Goal: Task Accomplishment & Management: Manage account settings

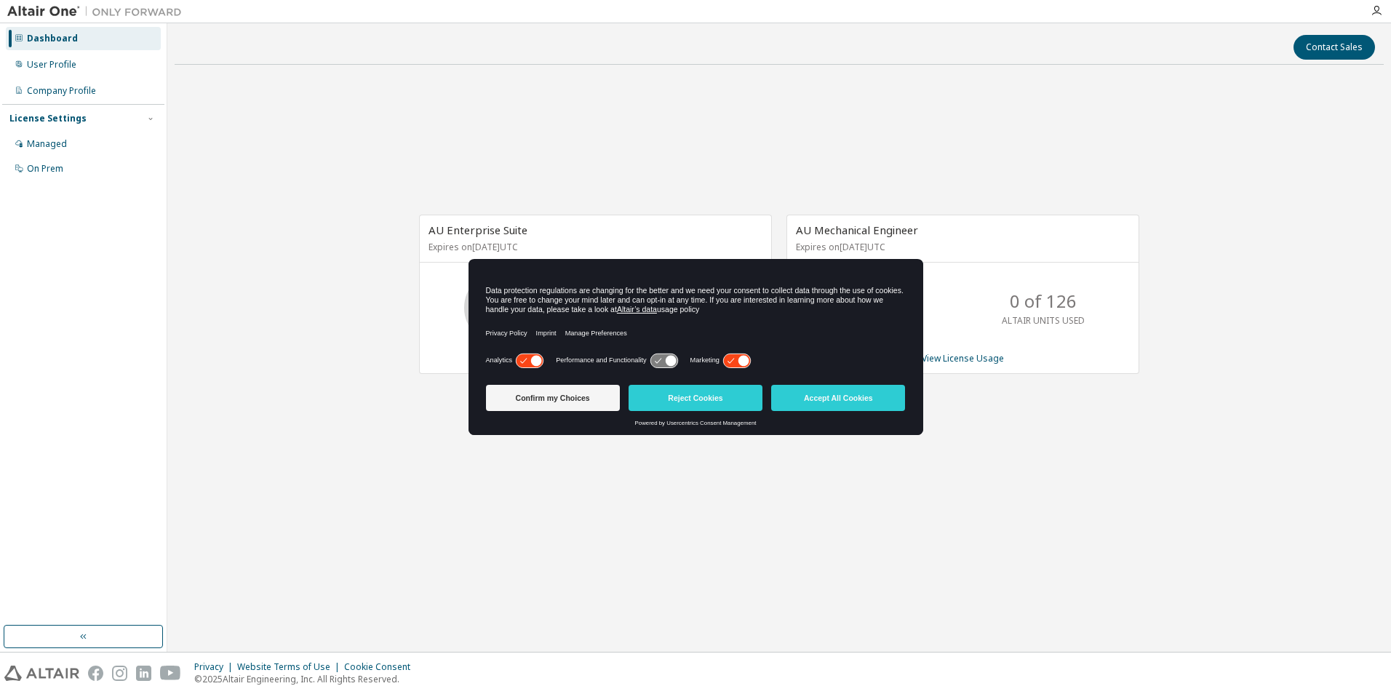
click at [855, 395] on button "Accept All Cookies" at bounding box center [838, 398] width 134 height 26
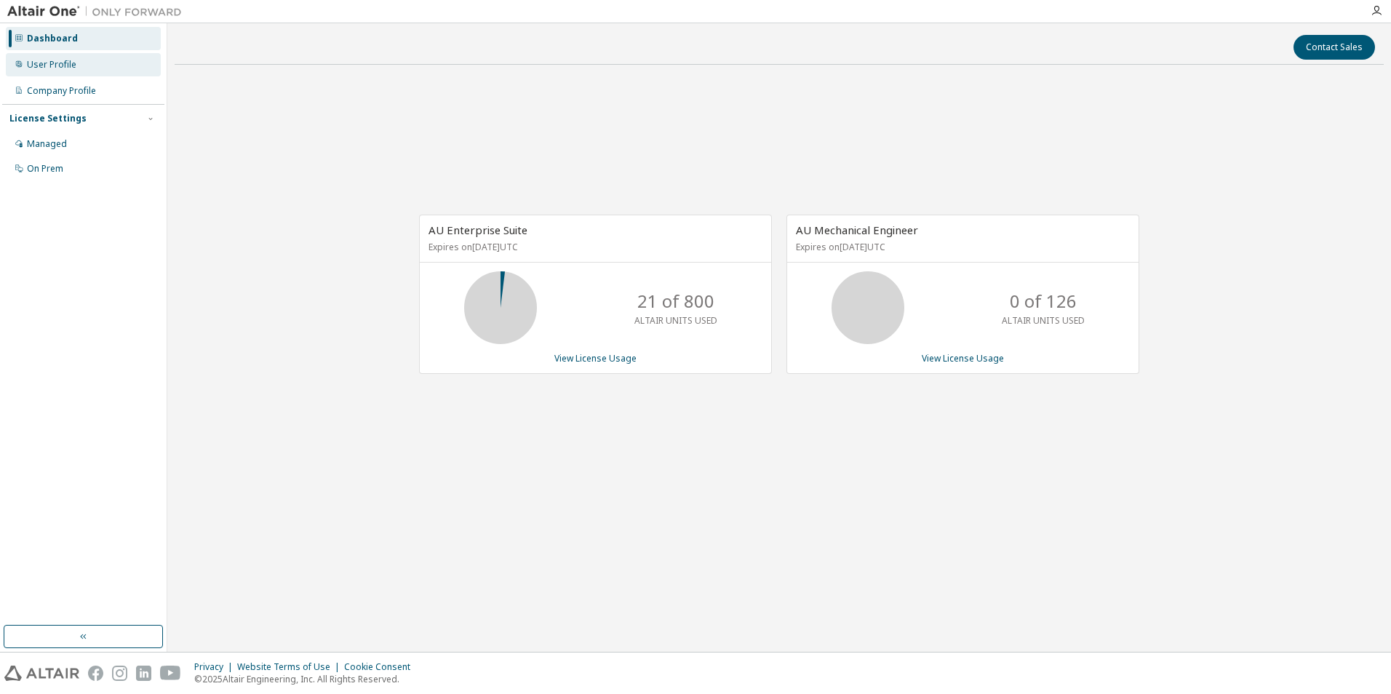
click at [44, 65] on div "User Profile" at bounding box center [51, 65] width 49 height 12
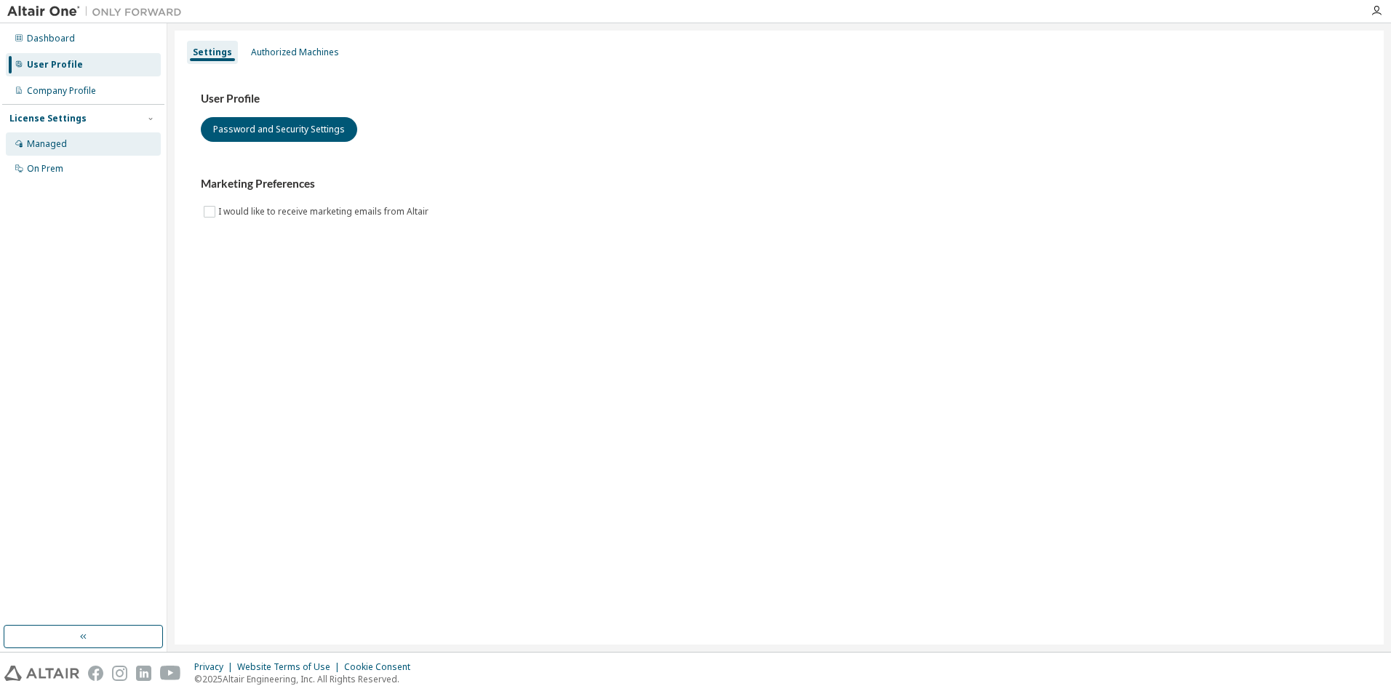
click at [55, 142] on div "Managed" at bounding box center [47, 144] width 40 height 12
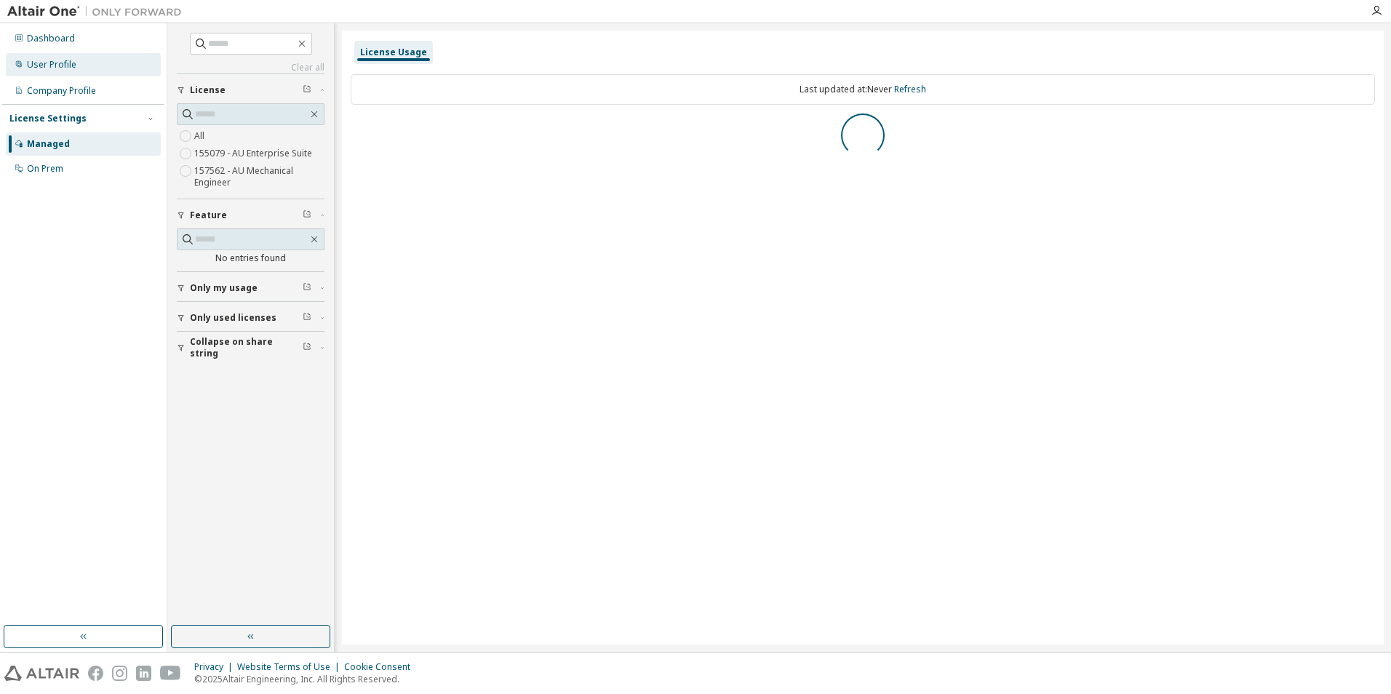
click at [61, 63] on div "User Profile" at bounding box center [51, 65] width 49 height 12
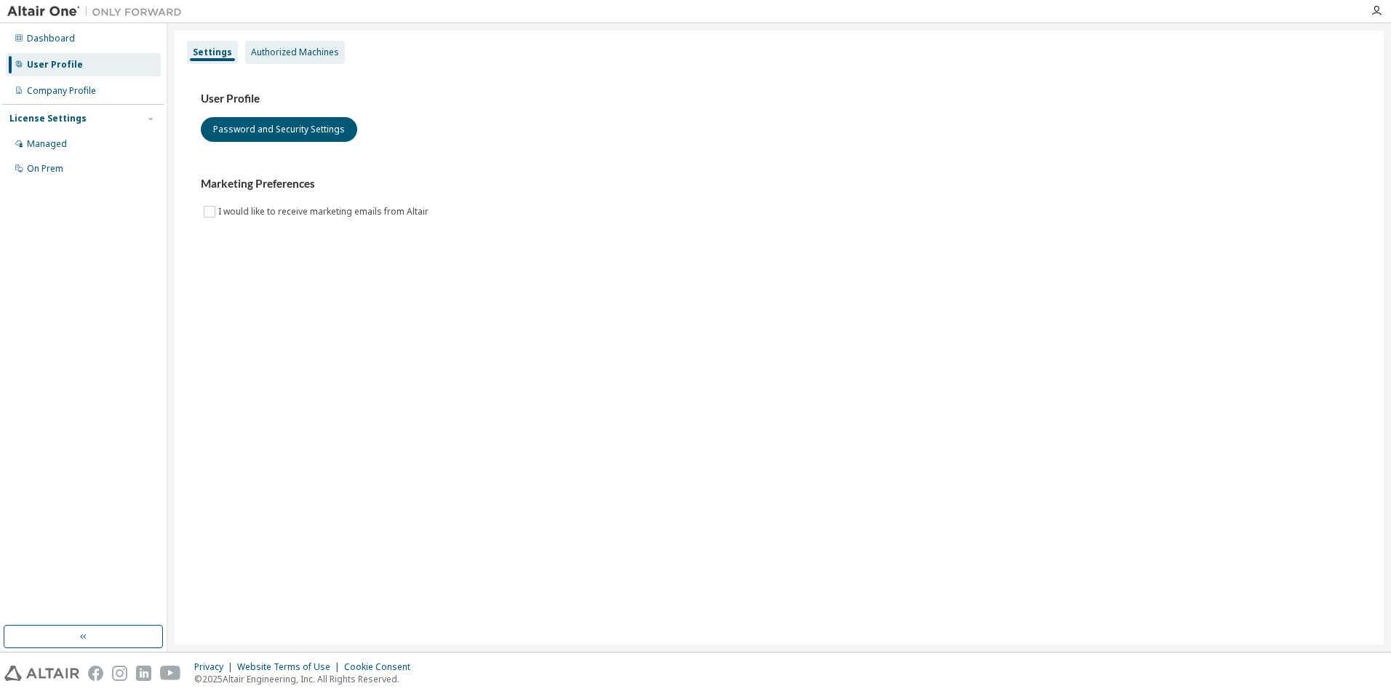
click at [285, 56] on div "Authorized Machines" at bounding box center [295, 53] width 88 height 12
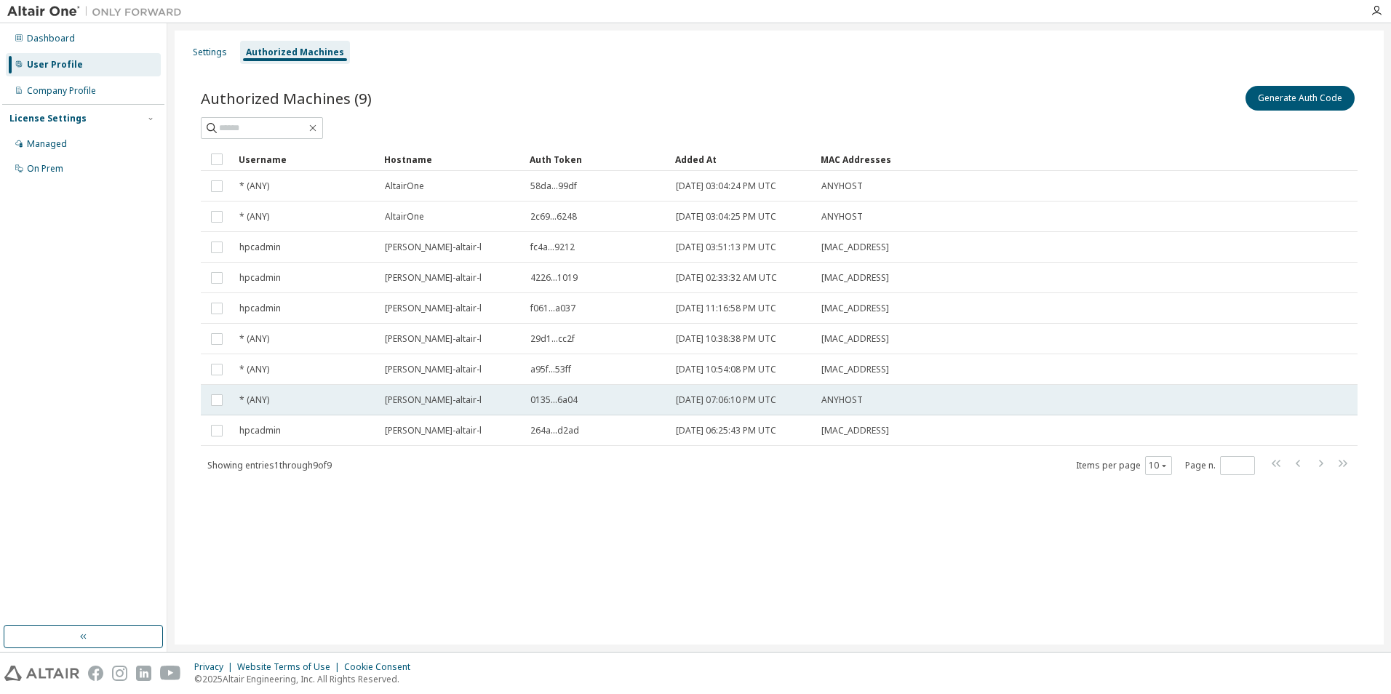
click at [557, 403] on span "0135...6a04" at bounding box center [554, 400] width 47 height 12
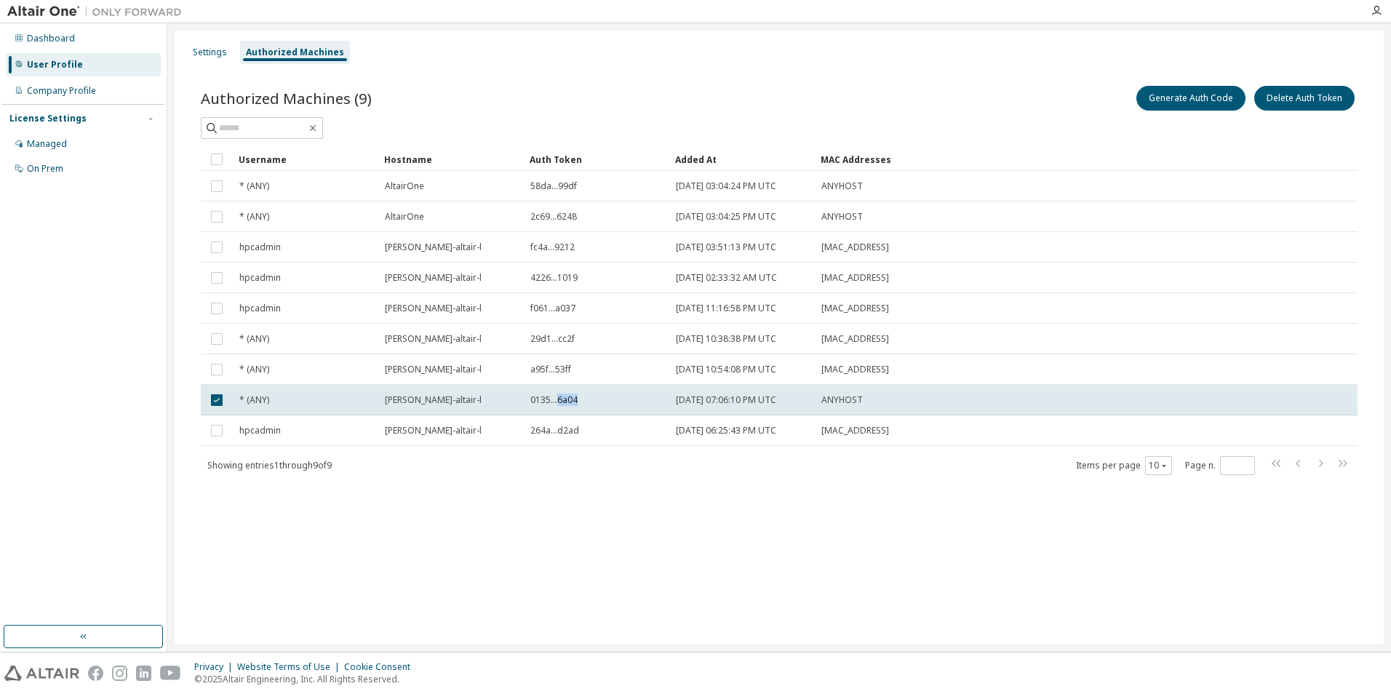
click at [557, 403] on span "0135...6a04" at bounding box center [554, 400] width 47 height 12
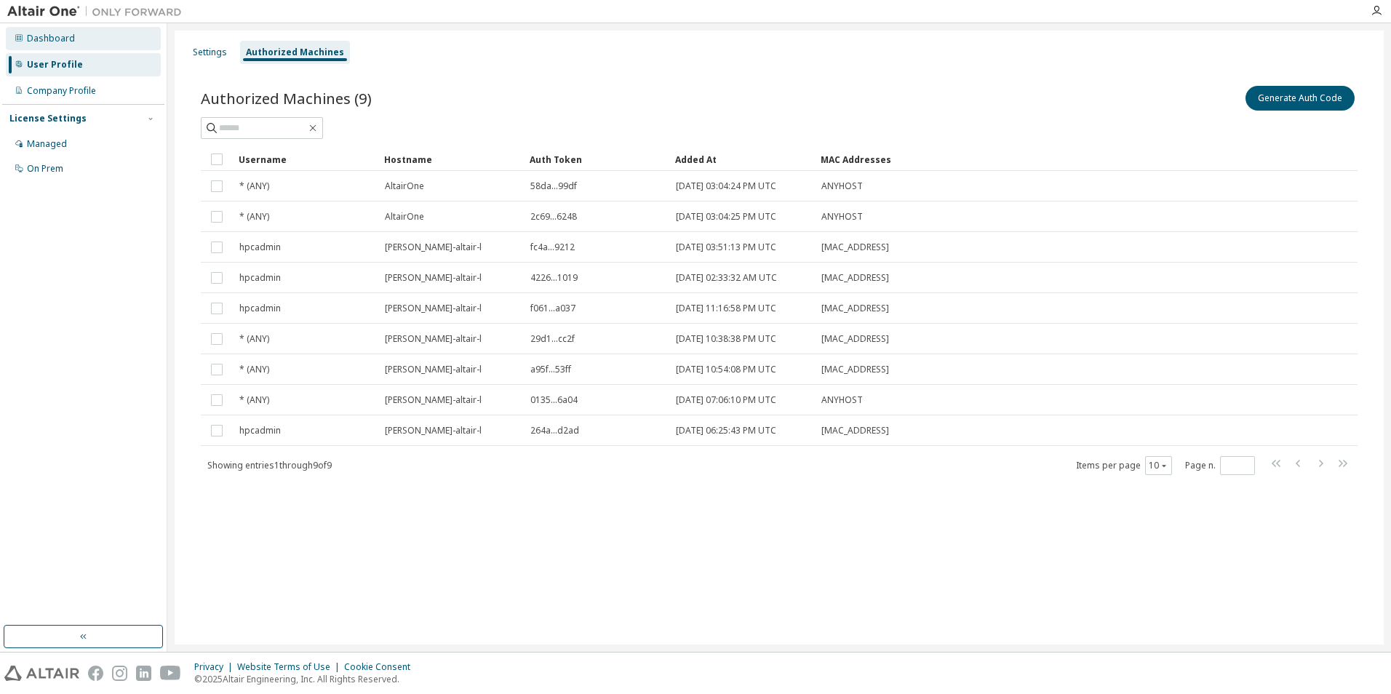
click at [46, 34] on div "Dashboard" at bounding box center [51, 39] width 48 height 12
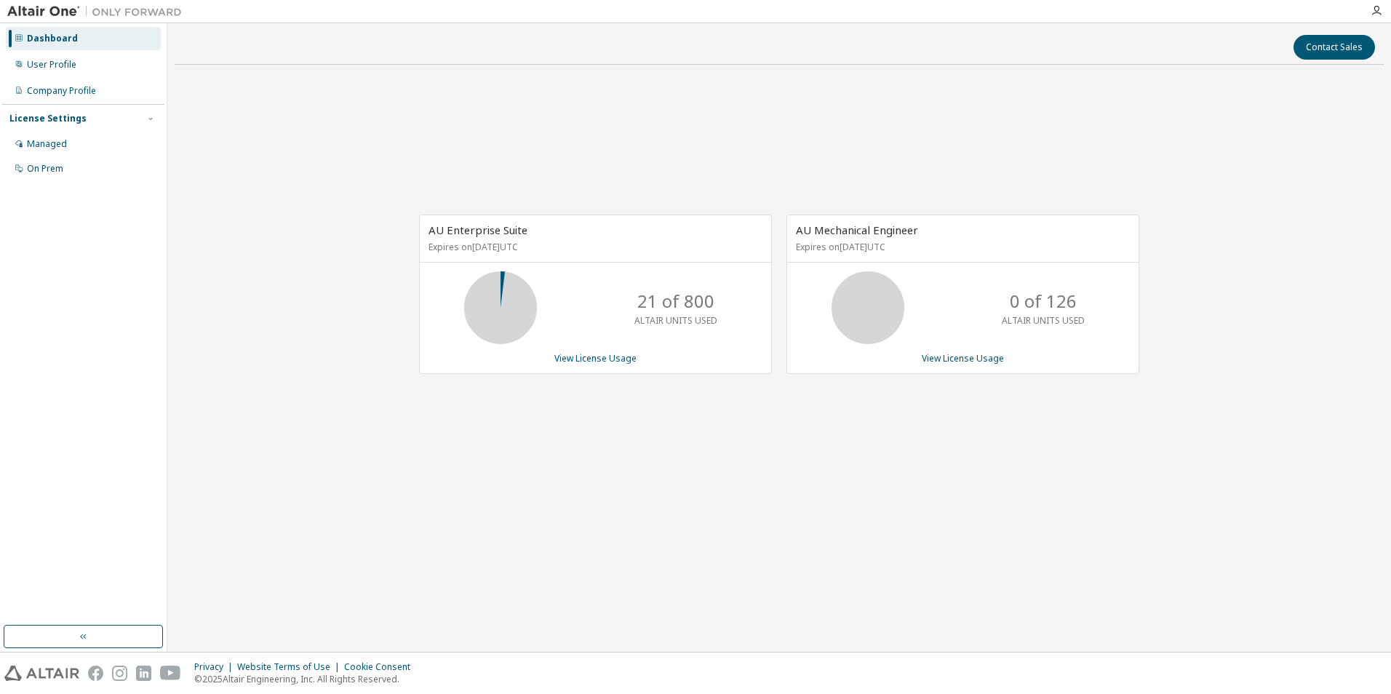
drag, startPoint x: 308, startPoint y: 0, endPoint x: 1057, endPoint y: 125, distance: 760.0
click at [1054, 127] on div "AU Enterprise Suite Expires on February 28, 2026 UTC 21 of 800 ALTAIR UNITS USE…" at bounding box center [780, 301] width 1210 height 451
click at [33, 11] on img at bounding box center [98, 11] width 182 height 15
click at [86, 3] on div at bounding box center [94, 11] width 189 height 23
click at [39, 11] on img at bounding box center [98, 11] width 182 height 15
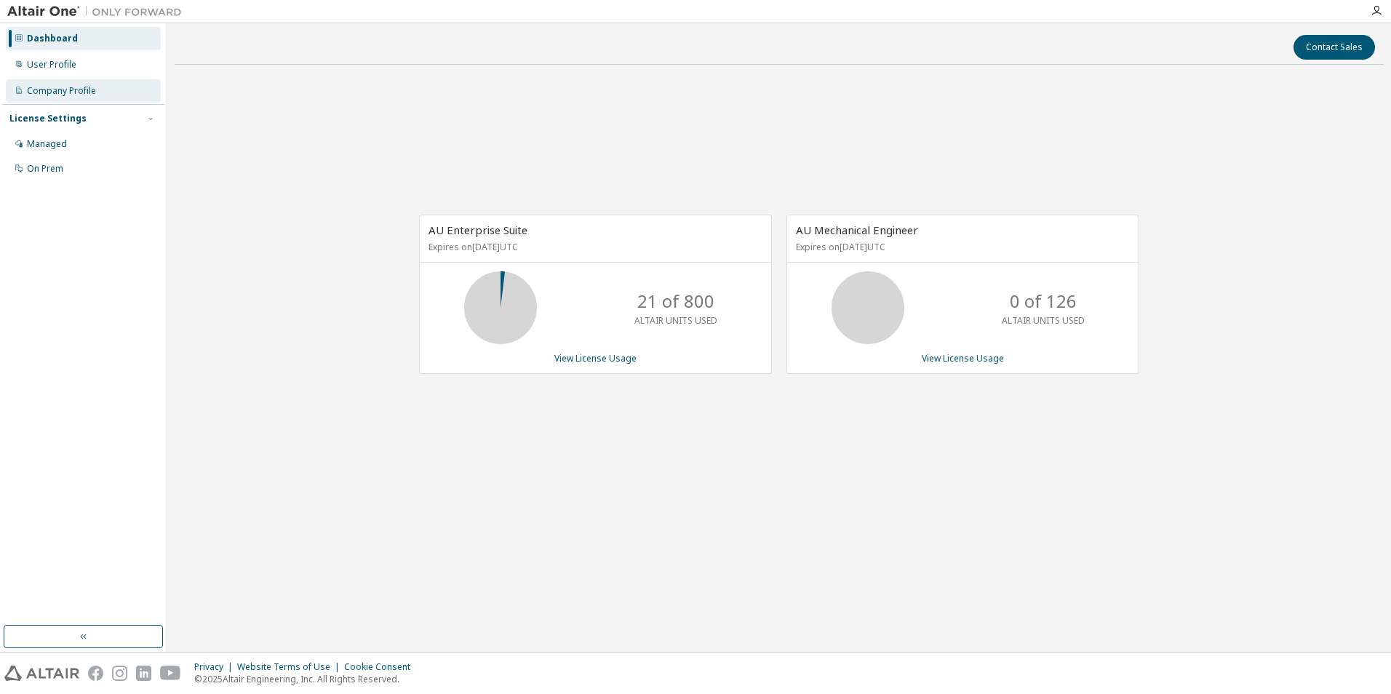
click at [59, 91] on div "Company Profile" at bounding box center [61, 91] width 69 height 12
click at [603, 359] on link "View License Usage" at bounding box center [596, 358] width 82 height 12
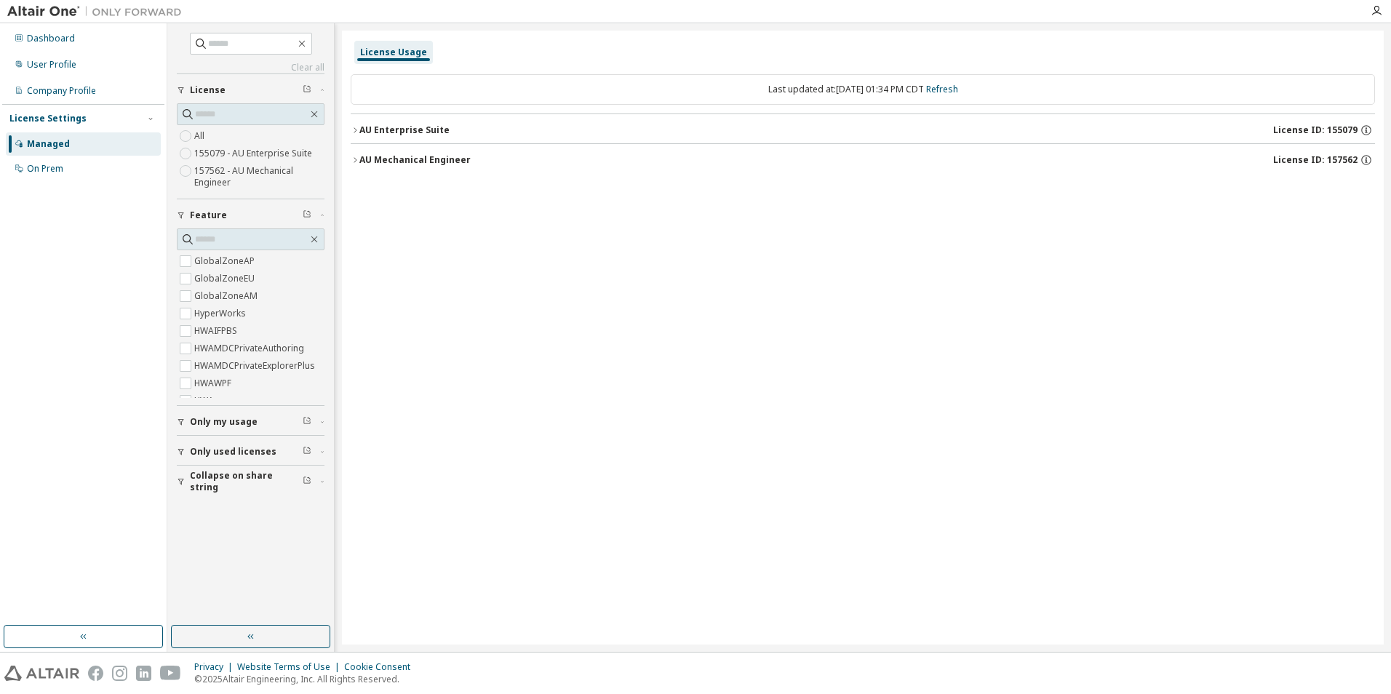
click at [451, 127] on div "AU Enterprise Suite License ID: 155079" at bounding box center [868, 130] width 1016 height 13
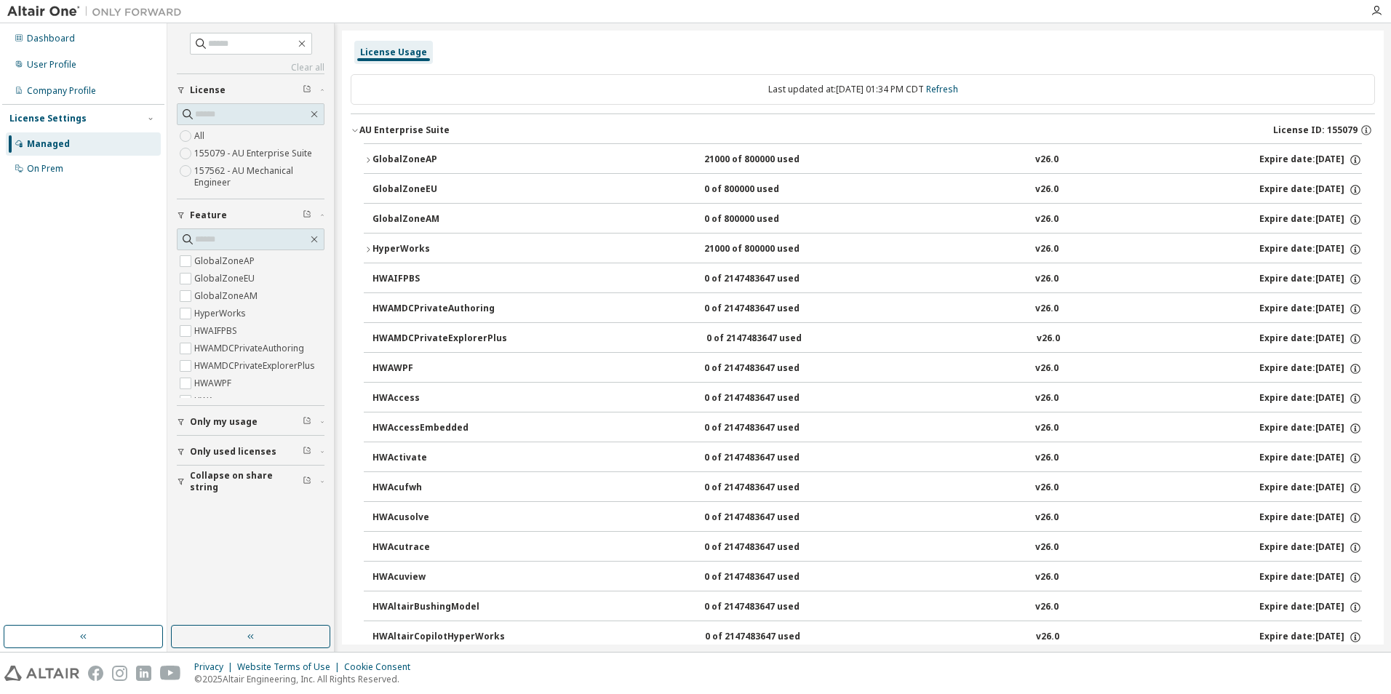
click at [369, 250] on icon "button" at bounding box center [368, 249] width 3 height 5
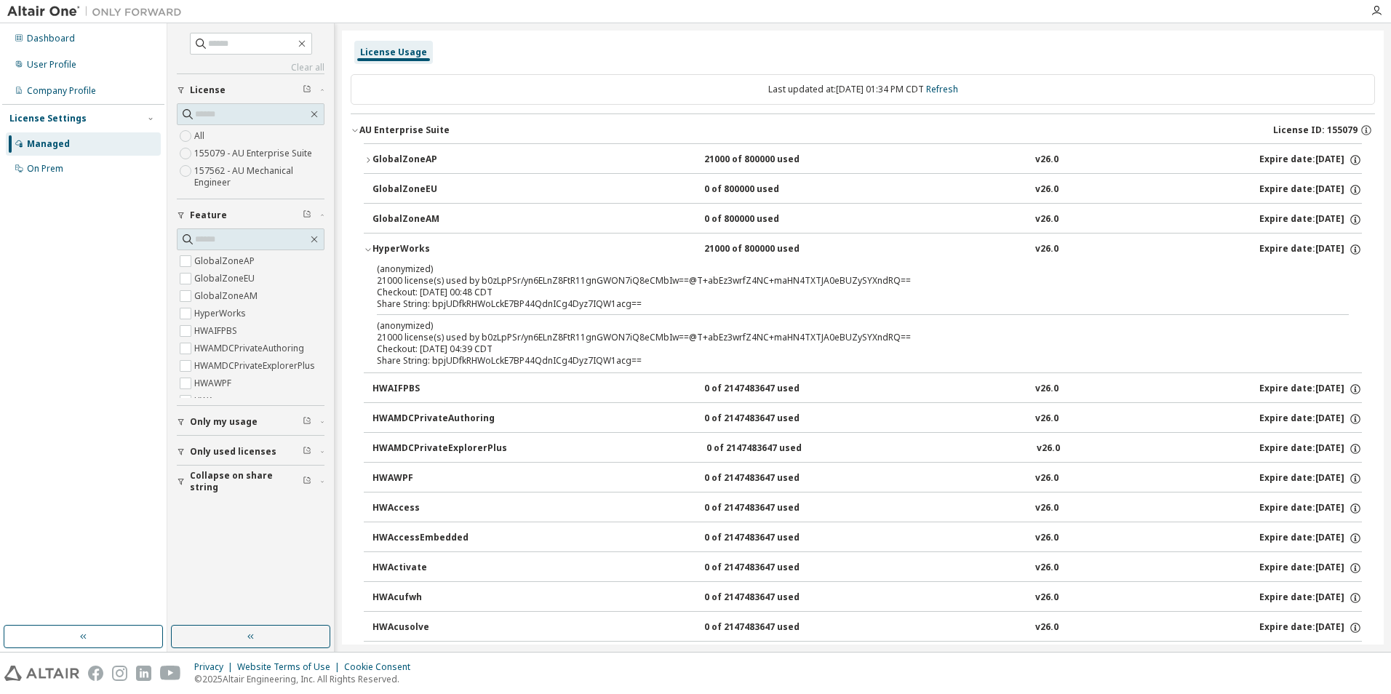
click at [368, 252] on icon "button" at bounding box center [368, 249] width 9 height 9
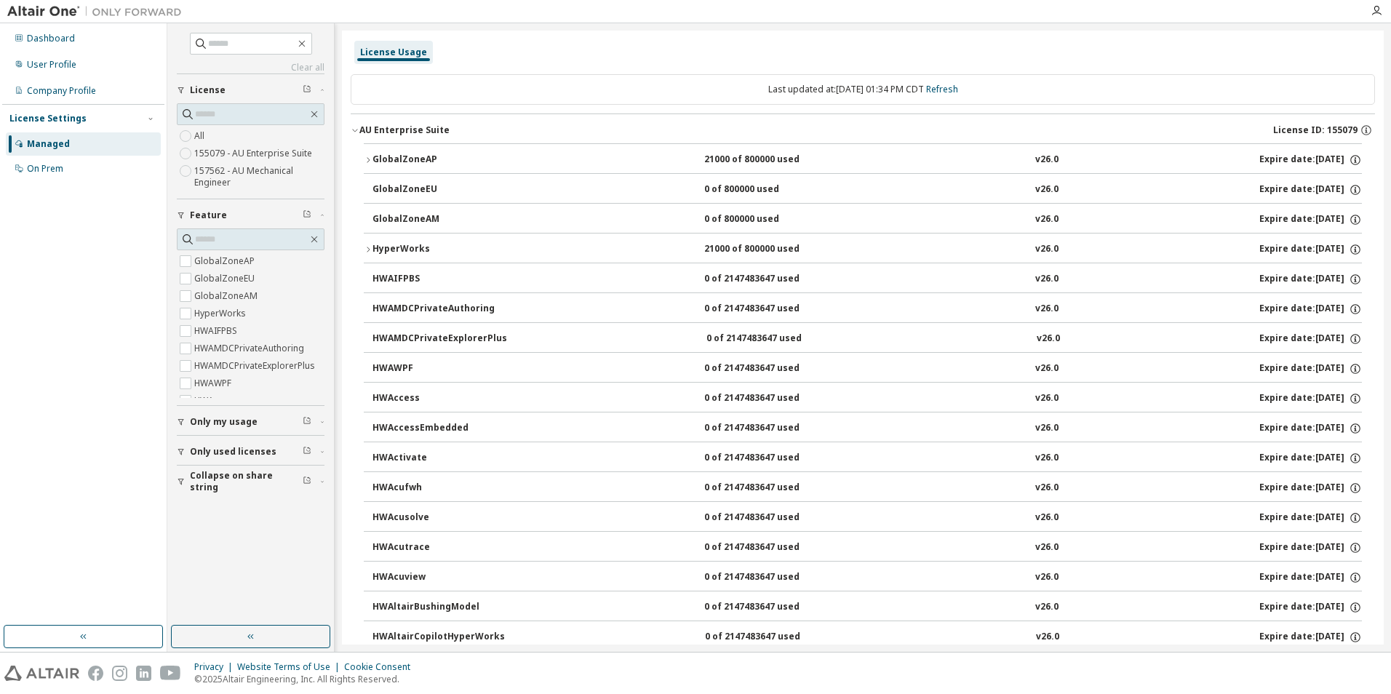
click at [369, 251] on icon "button" at bounding box center [368, 249] width 9 height 9
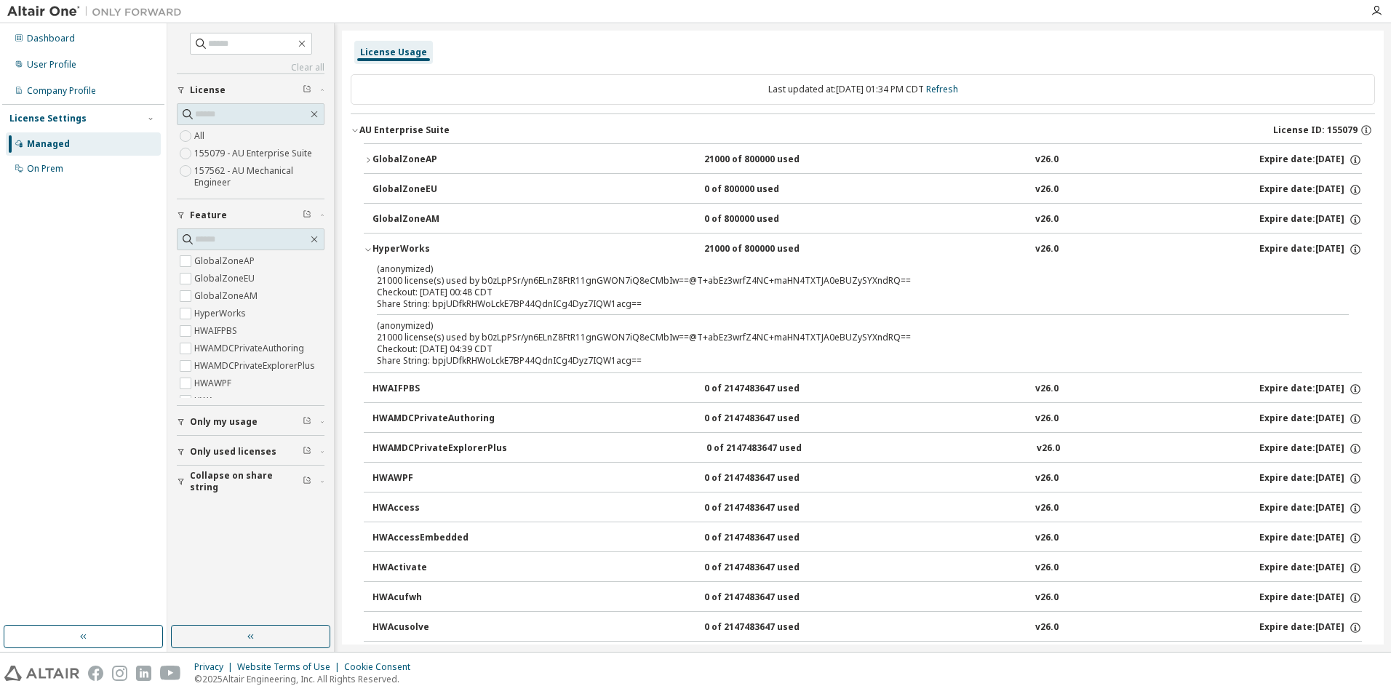
click at [370, 248] on icon "button" at bounding box center [368, 249] width 9 height 9
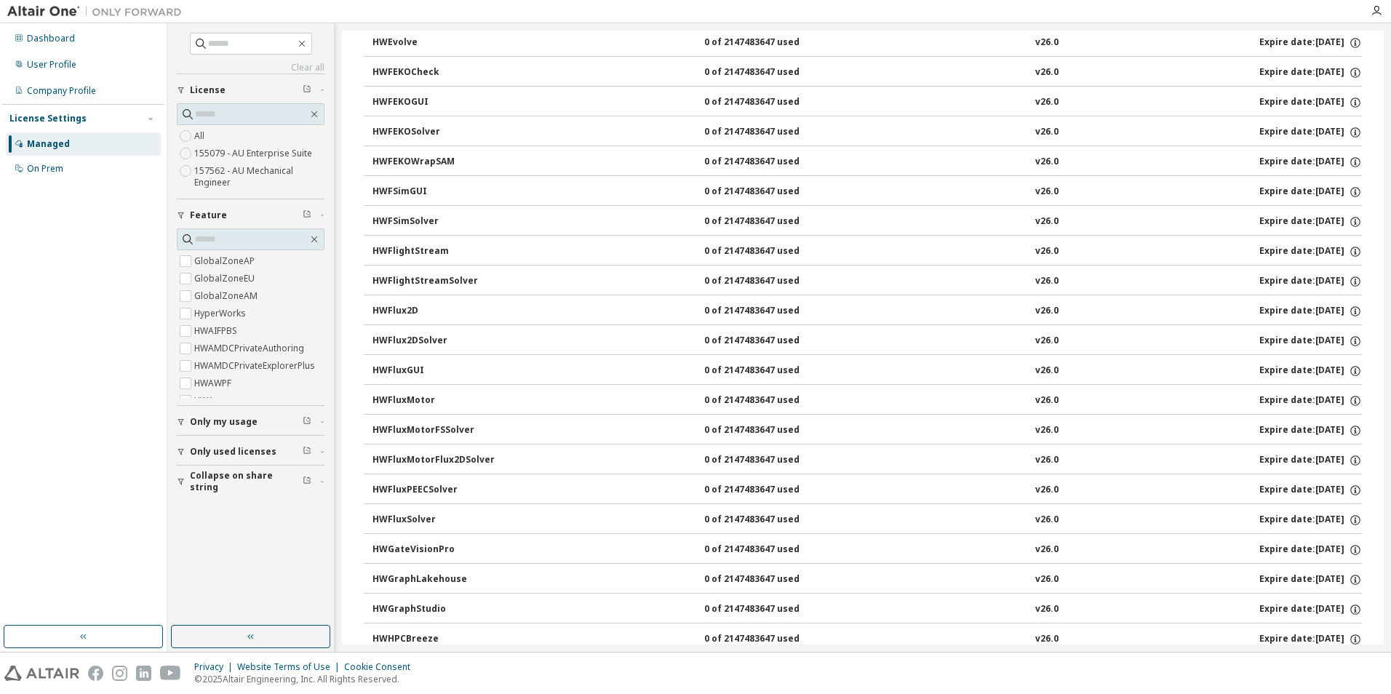
scroll to position [3420, 0]
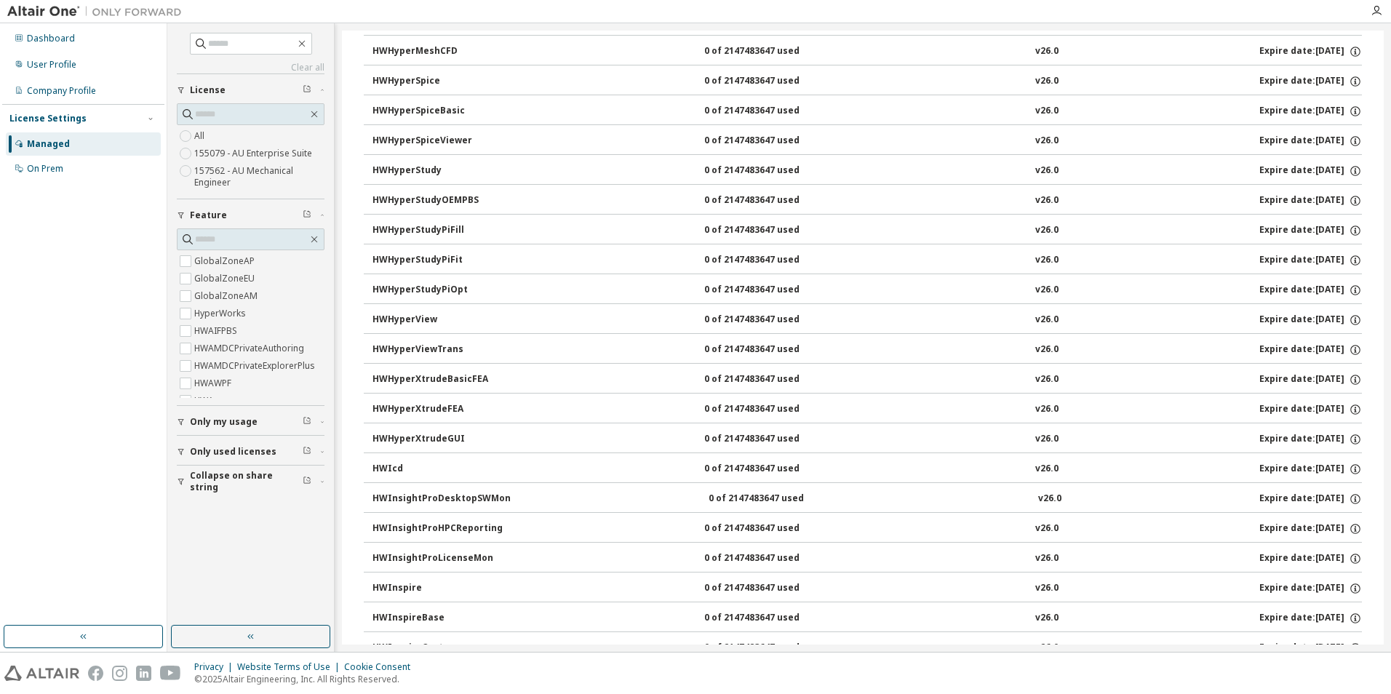
click at [443, 425] on button "HWHyperXtrudeGUI 0 of 2147483647 used v26.0 Expire date: 2026-02-28" at bounding box center [868, 440] width 990 height 32
click at [179, 423] on icon "button" at bounding box center [181, 422] width 9 height 9
click at [190, 418] on span "Only my usage" at bounding box center [224, 422] width 68 height 12
click at [240, 448] on span "Only used licenses" at bounding box center [233, 452] width 87 height 12
click at [241, 449] on span "Only used licenses" at bounding box center [233, 452] width 87 height 12
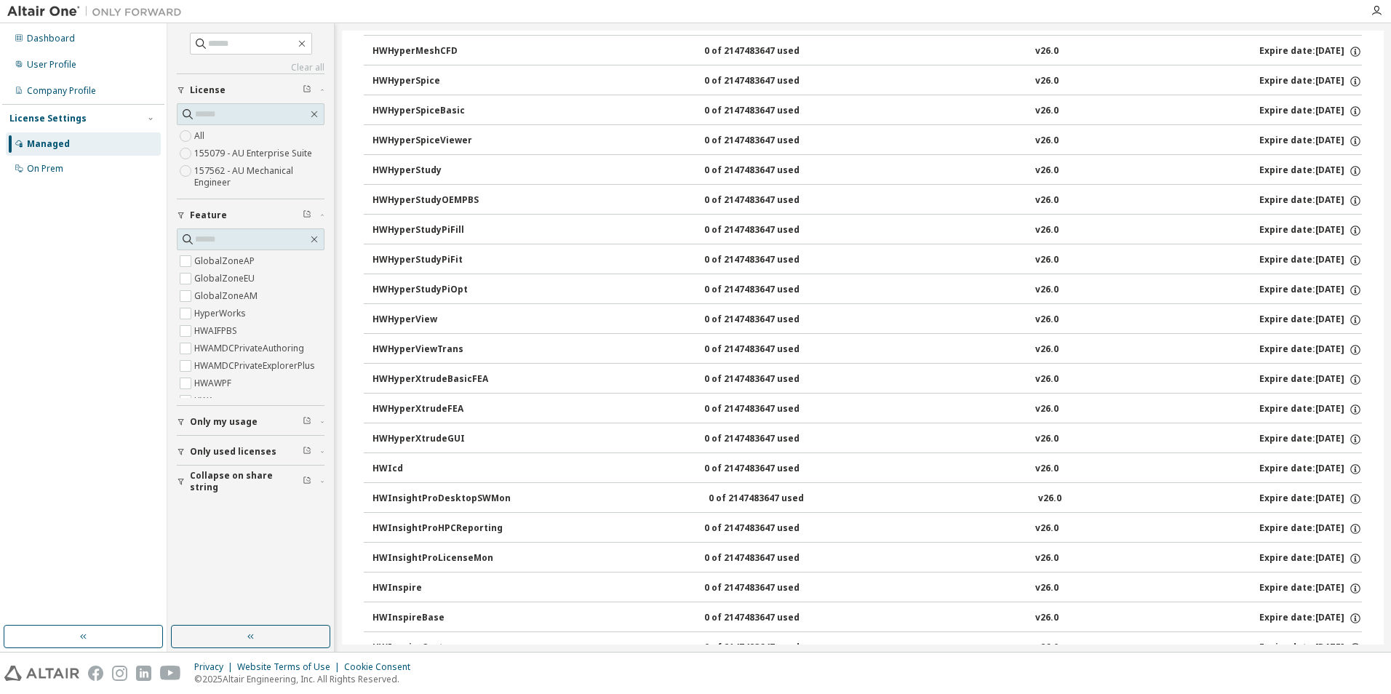
click at [228, 426] on span "Only my usage" at bounding box center [224, 422] width 68 height 12
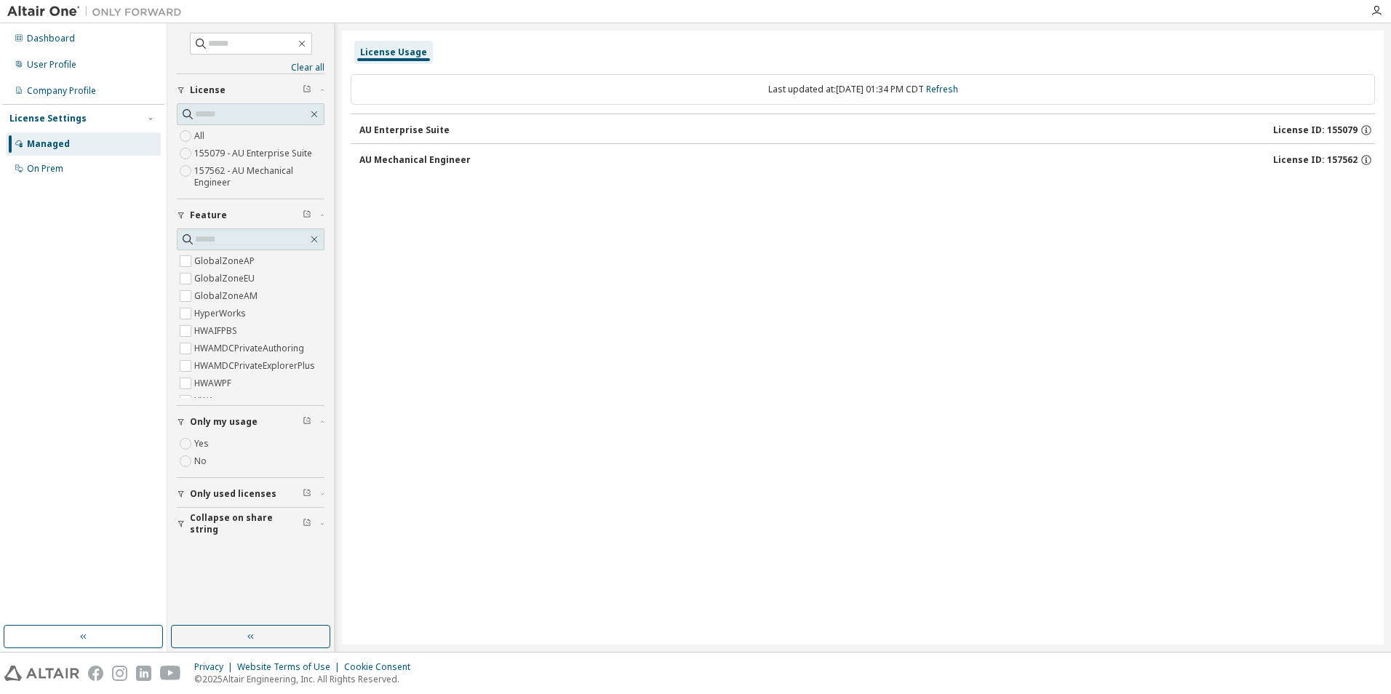
scroll to position [0, 0]
click at [440, 136] on div "AU Enterprise Suite License ID: 155079" at bounding box center [868, 130] width 1016 height 13
click at [446, 161] on div "AU Mechanical Engineer" at bounding box center [415, 160] width 111 height 12
click at [54, 140] on div "Managed" at bounding box center [48, 144] width 43 height 12
click at [55, 167] on div "On Prem" at bounding box center [45, 169] width 36 height 12
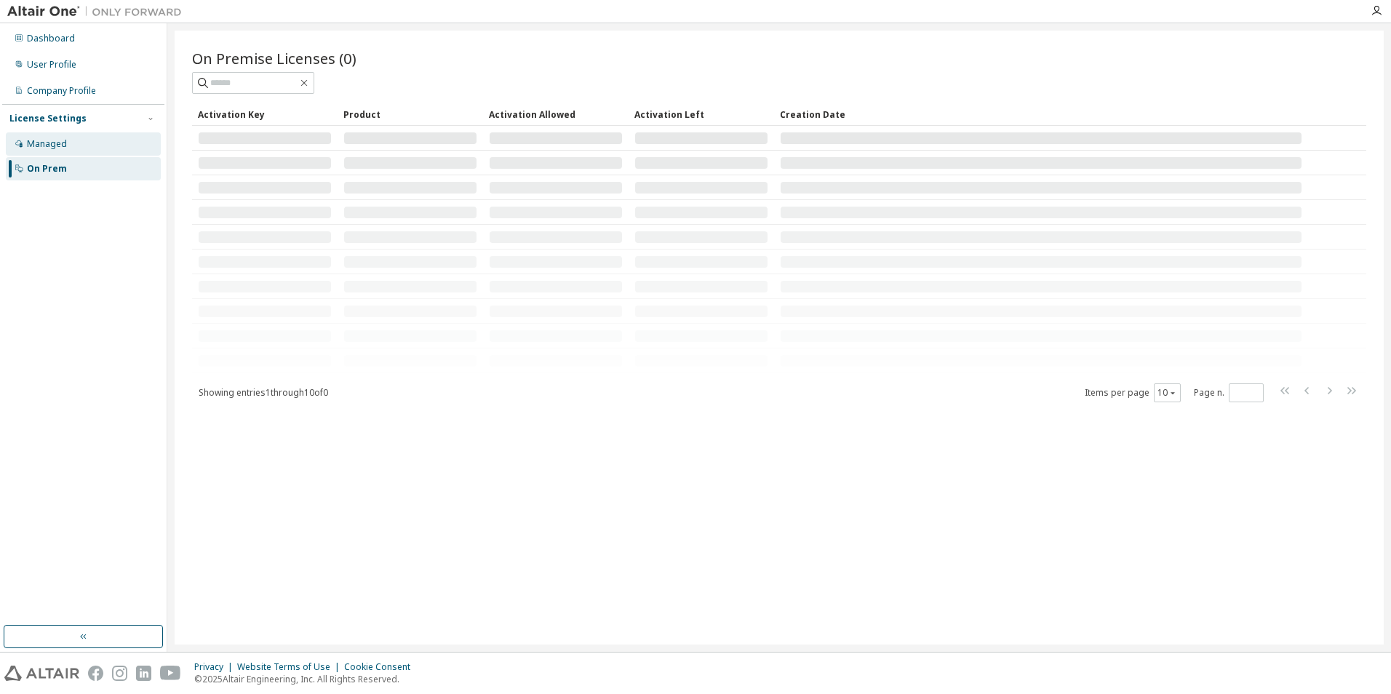
click at [51, 143] on div "Managed" at bounding box center [47, 144] width 40 height 12
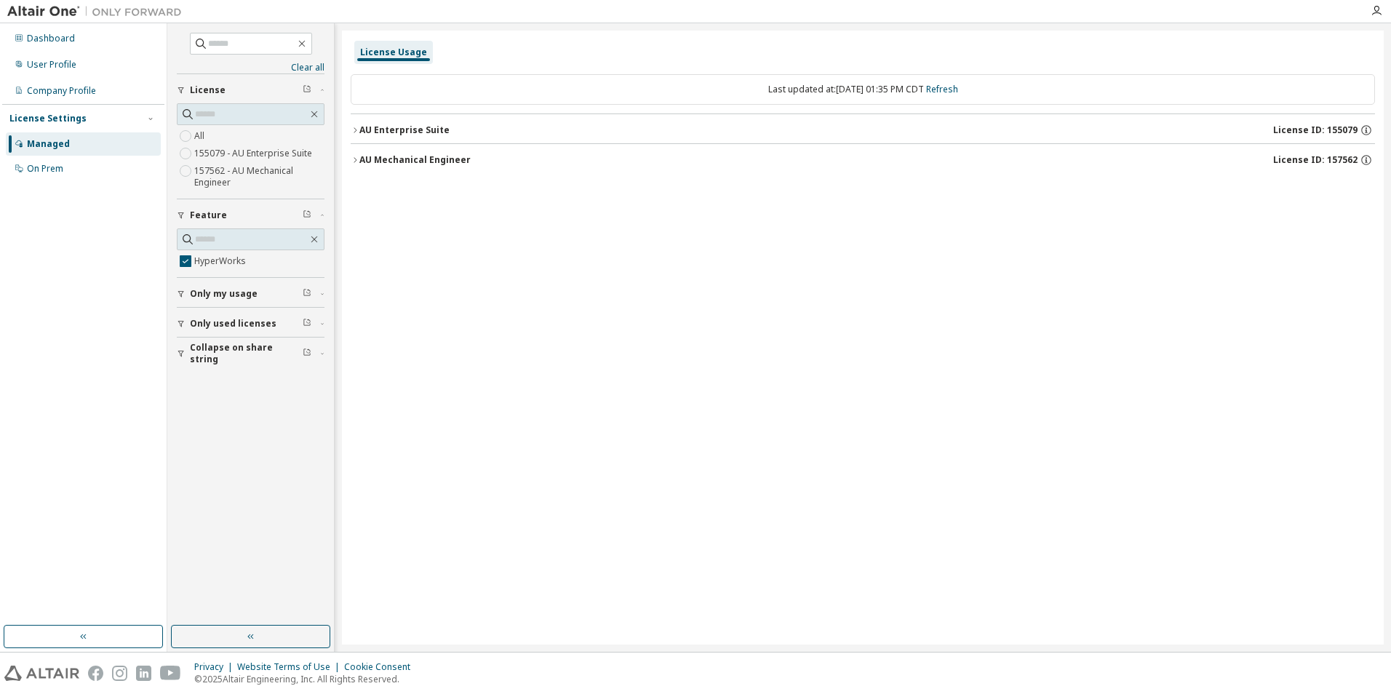
click at [564, 189] on div "Clear all Collapse on share string Only used licenses Only my usage Feature Hyp…" at bounding box center [779, 337] width 1224 height 629
click at [398, 132] on div "AU Enterprise Suite" at bounding box center [405, 130] width 90 height 12
click at [435, 196] on div "AU Mechanical Engineer" at bounding box center [415, 196] width 111 height 12
click at [392, 159] on div "HyperWorks" at bounding box center [438, 160] width 131 height 13
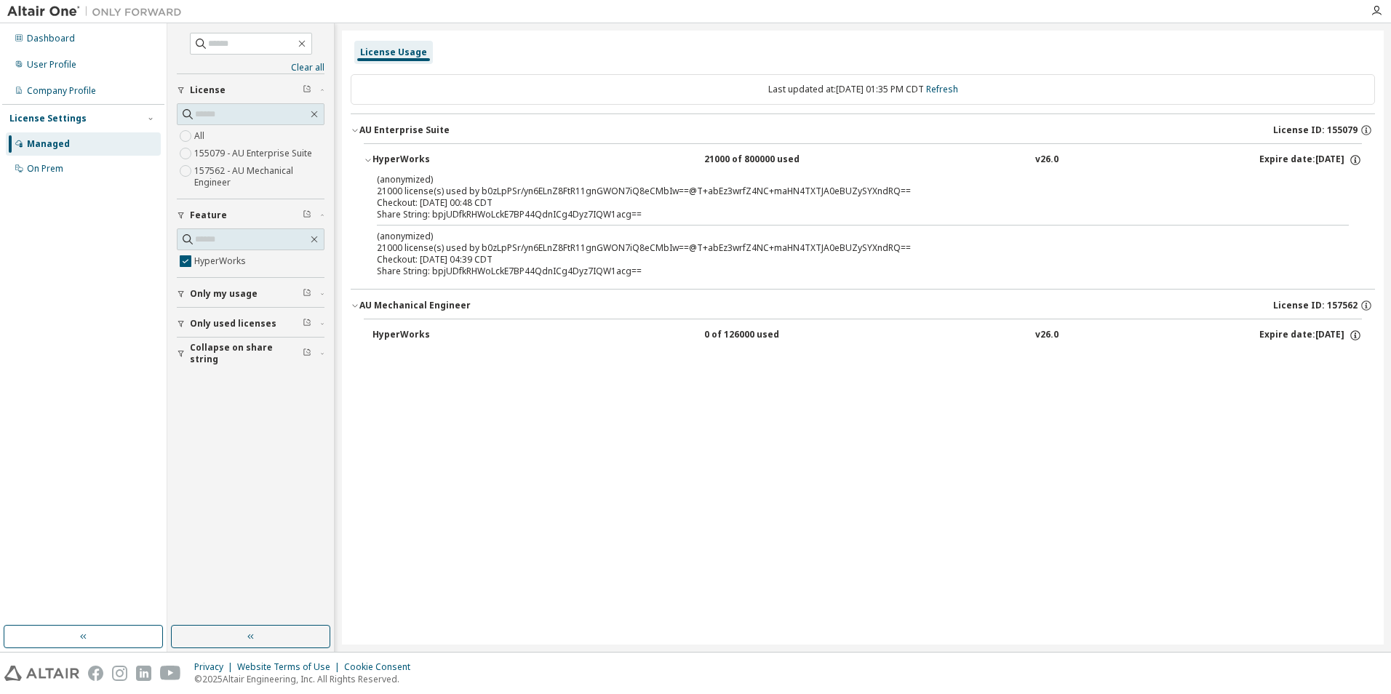
click at [413, 335] on div "HyperWorks" at bounding box center [438, 335] width 131 height 13
click at [65, 44] on div "Dashboard" at bounding box center [51, 39] width 48 height 12
